Goal: Obtain resource: Obtain resource

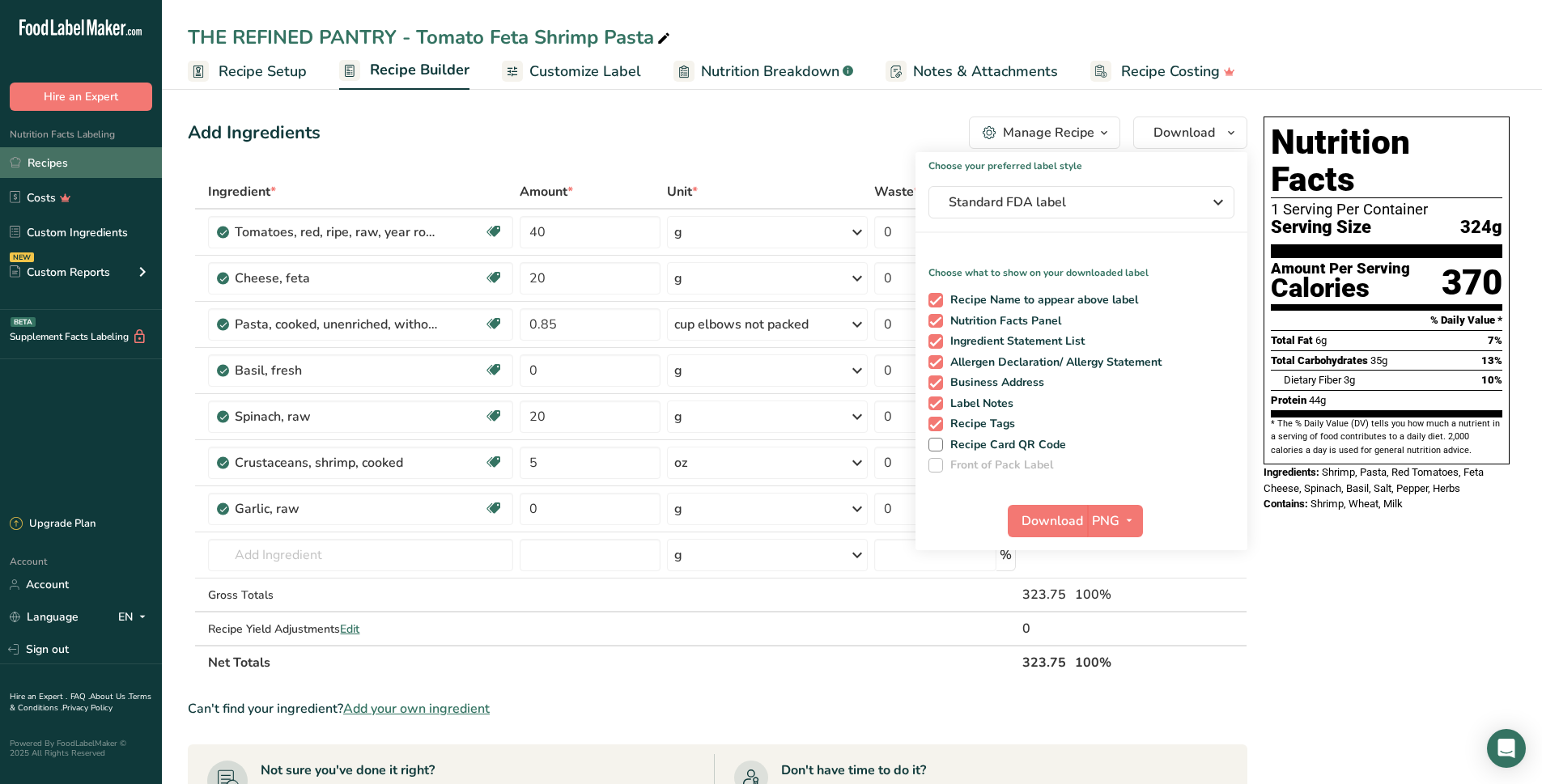
click at [60, 167] on link "Recipes" at bounding box center [81, 162] width 162 height 31
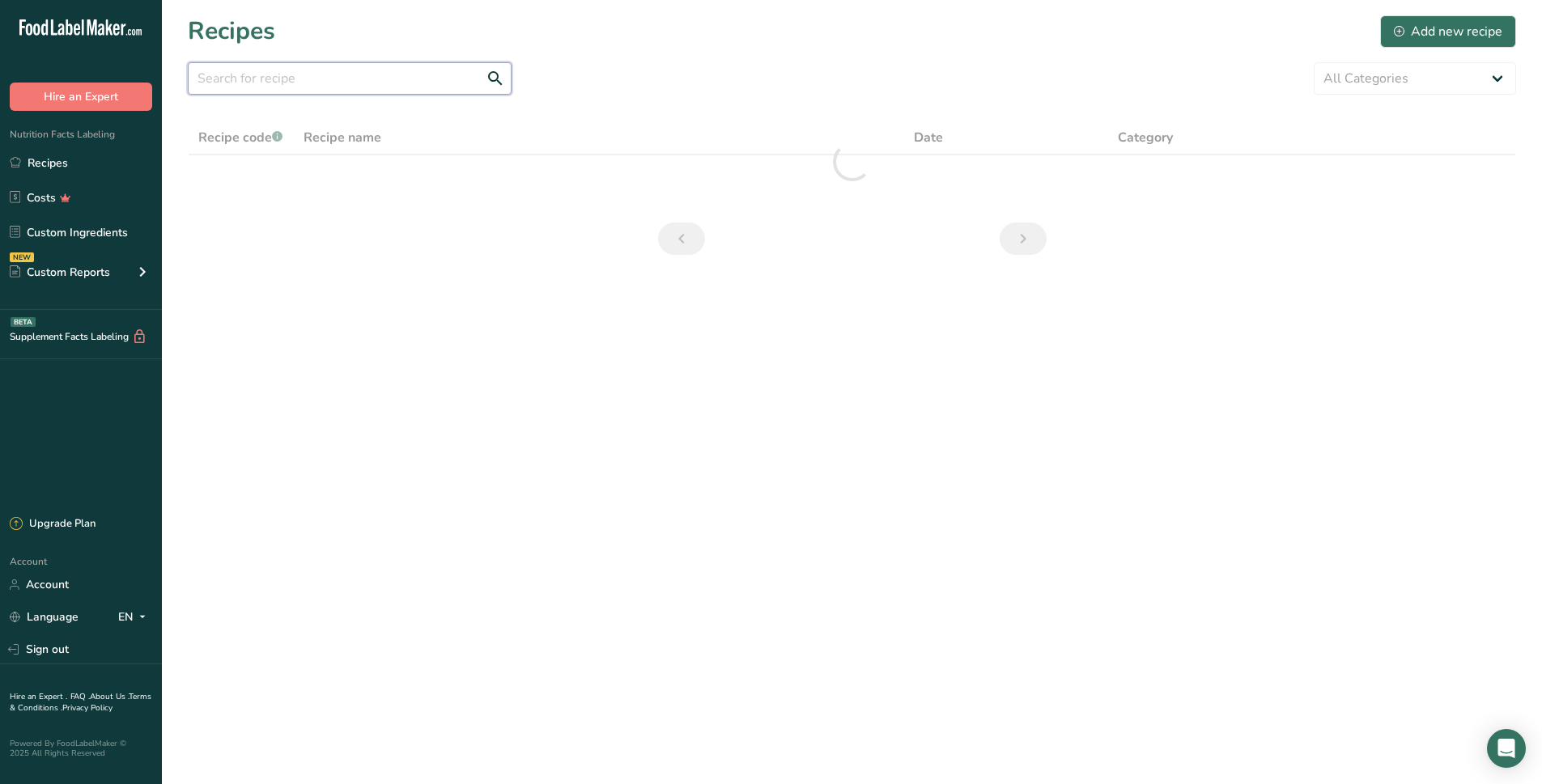
click at [388, 72] on input "text" at bounding box center [349, 78] width 323 height 33
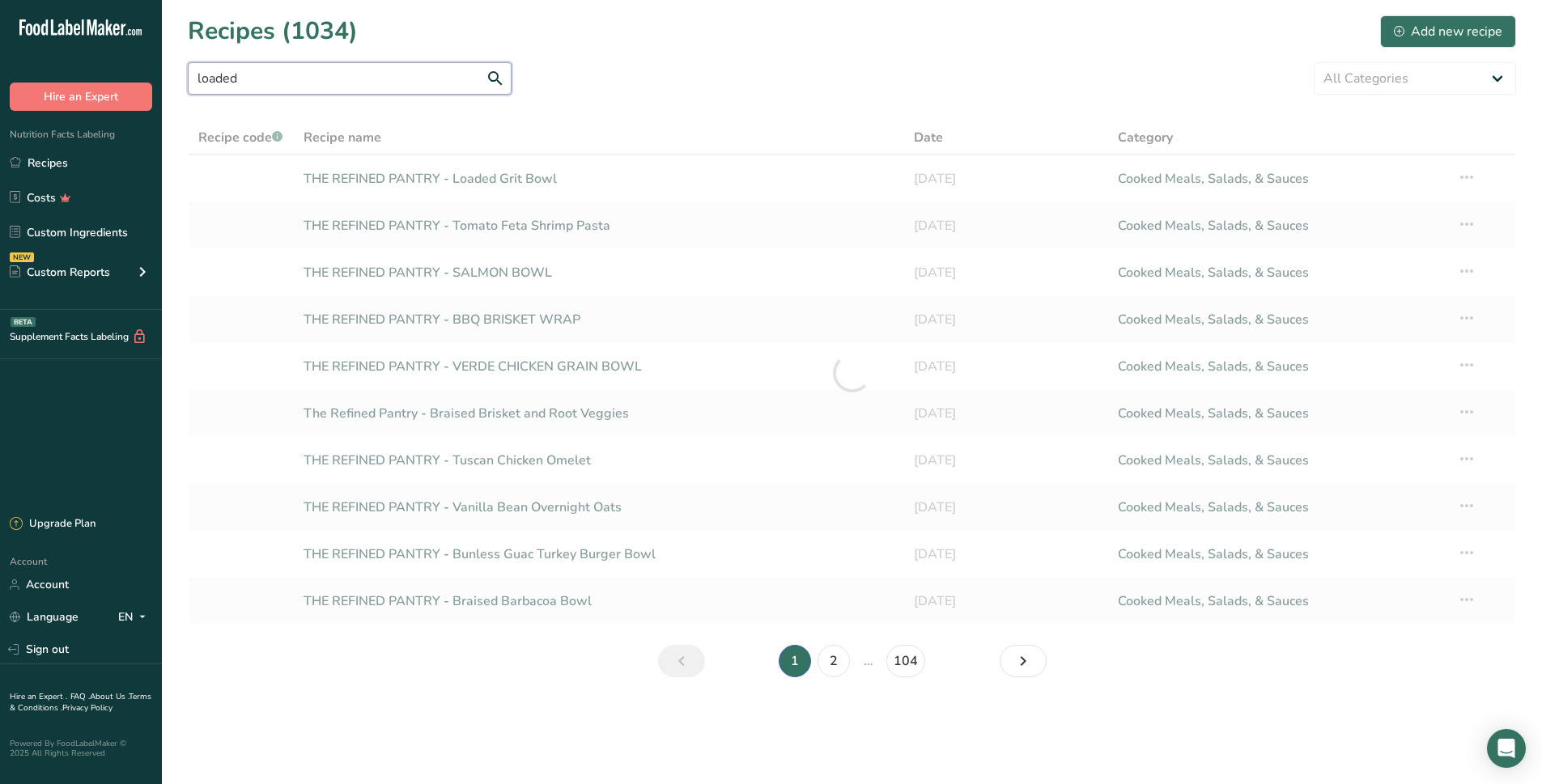
type input "loaded"
click at [513, 180] on link "THE REFINED PANTRY - Loaded Grit Bowl" at bounding box center [599, 179] width 591 height 34
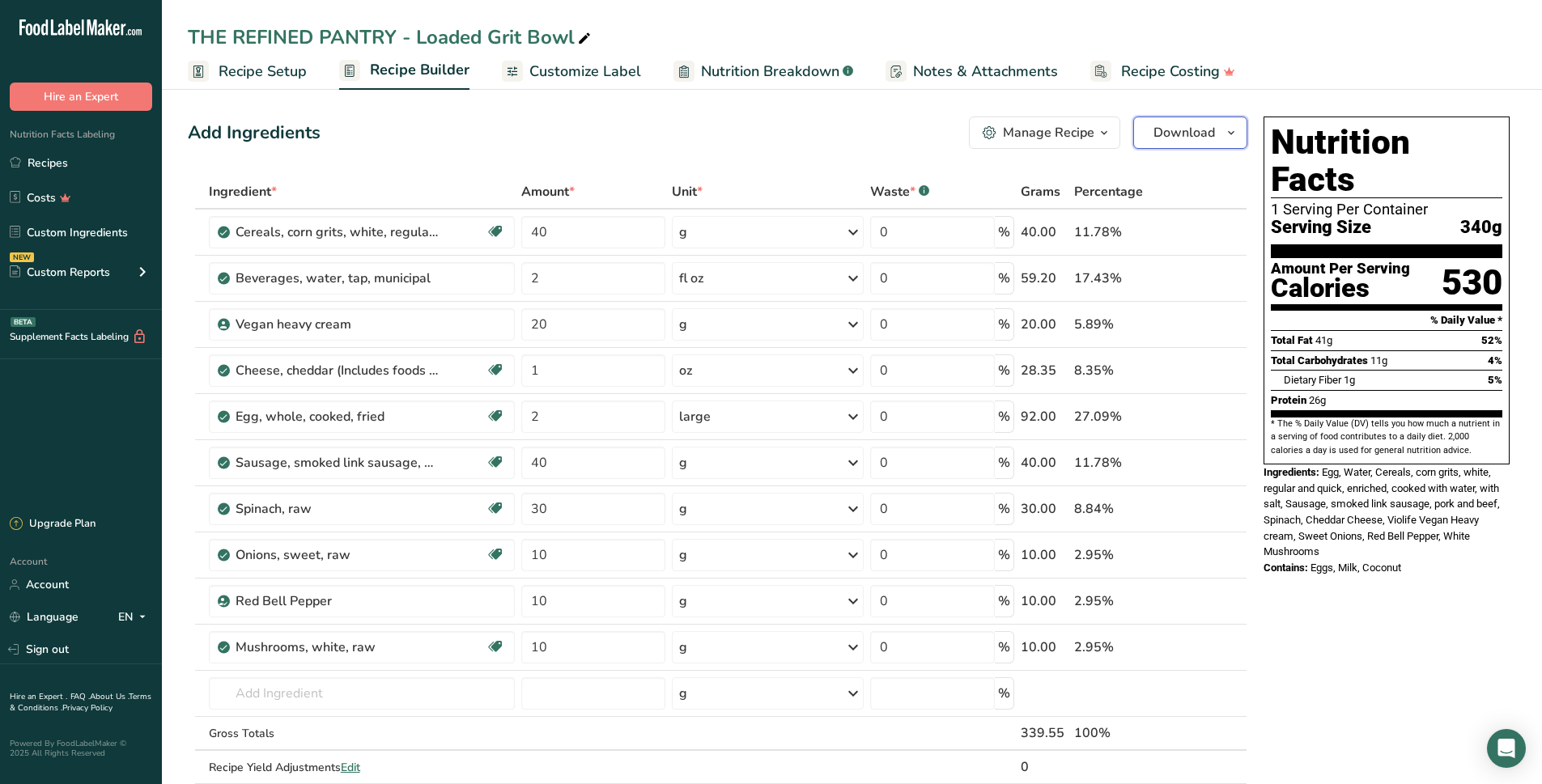
click at [1196, 139] on span "Download" at bounding box center [1183, 132] width 61 height 19
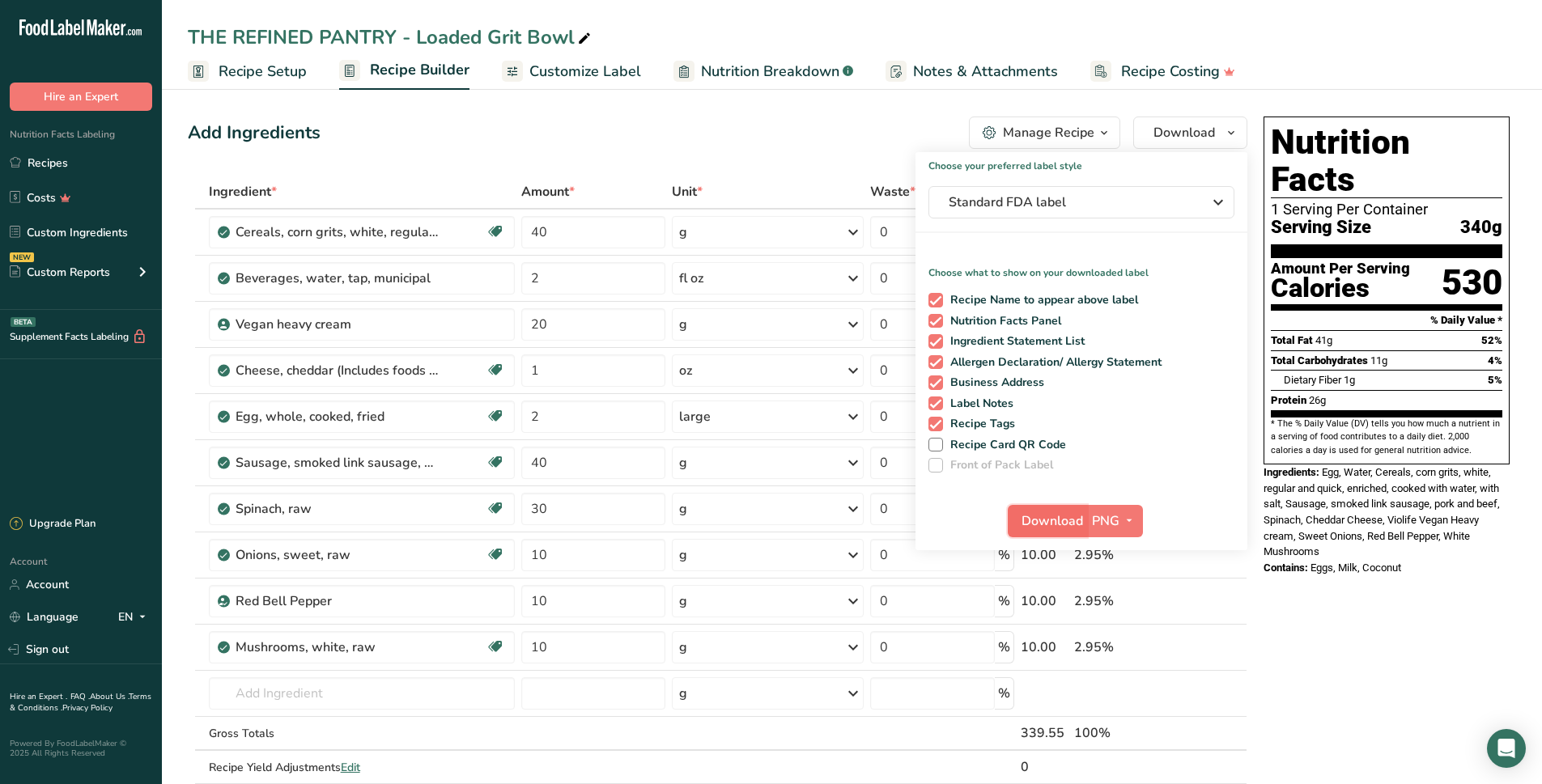
click at [1065, 520] on span "Download" at bounding box center [1052, 520] width 61 height 19
